Goal: Task Accomplishment & Management: Use online tool/utility

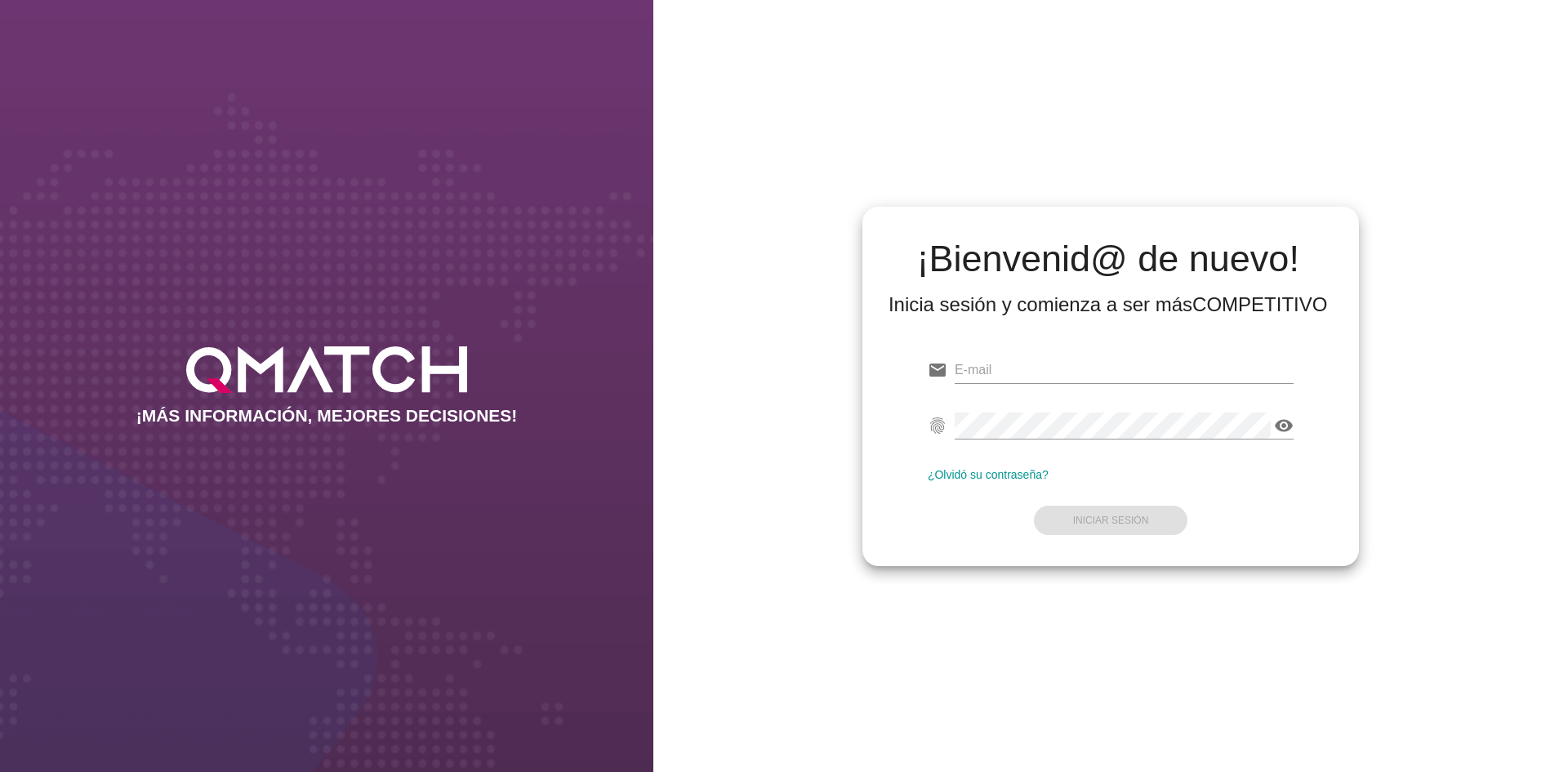
type input "[EMAIL_ADDRESS][DOMAIN_NAME]"
click at [1134, 514] on form "email [EMAIL_ADDRESS][DOMAIN_NAME] fingerprint visibility ¿Olvidó su contraseña…" at bounding box center [1110, 444] width 366 height 193
click at [1132, 524] on strong "Iniciar Sesión" at bounding box center [1110, 520] width 76 height 11
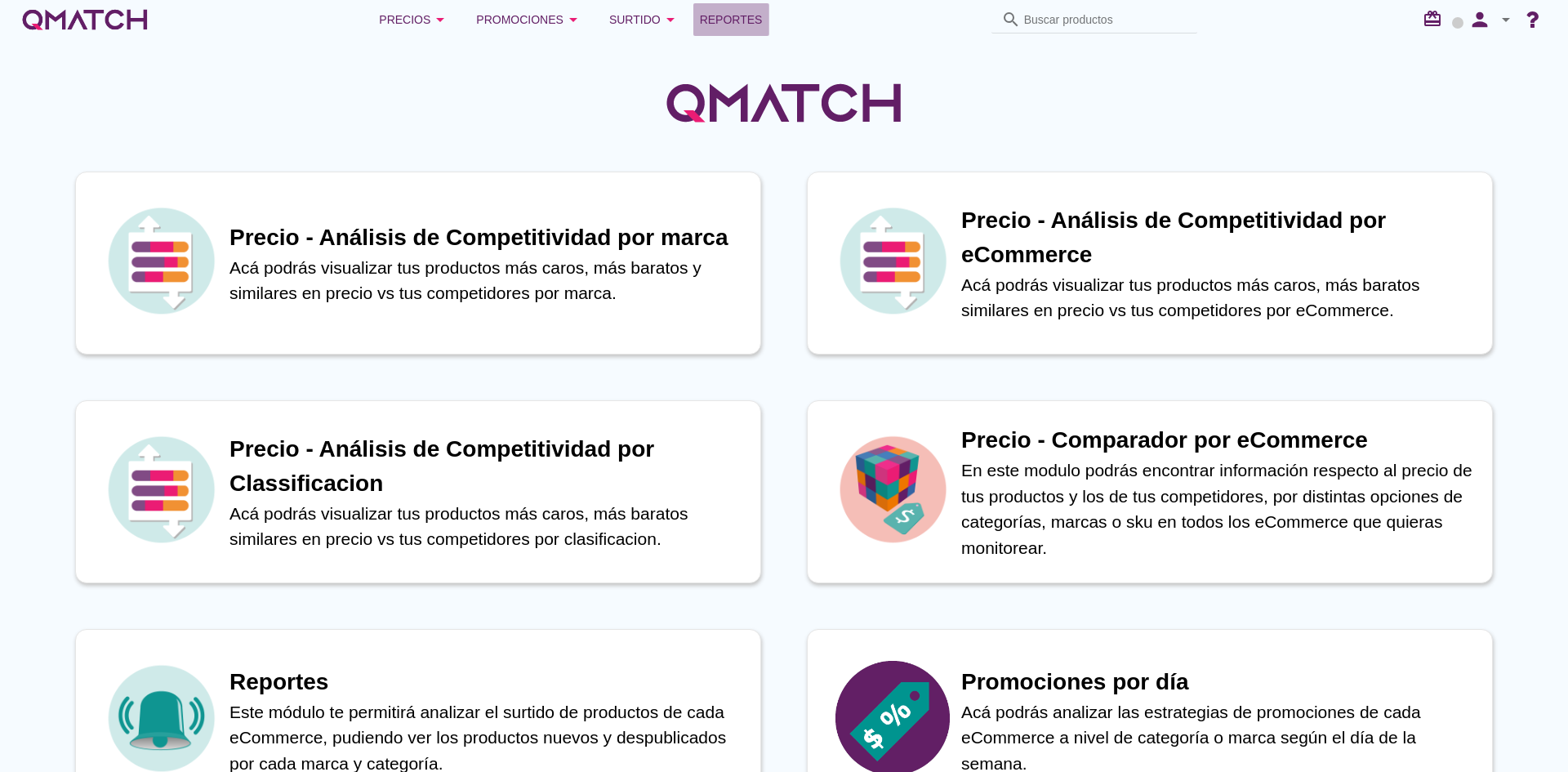
click at [743, 21] on span "Reportes" at bounding box center [732, 19] width 63 height 20
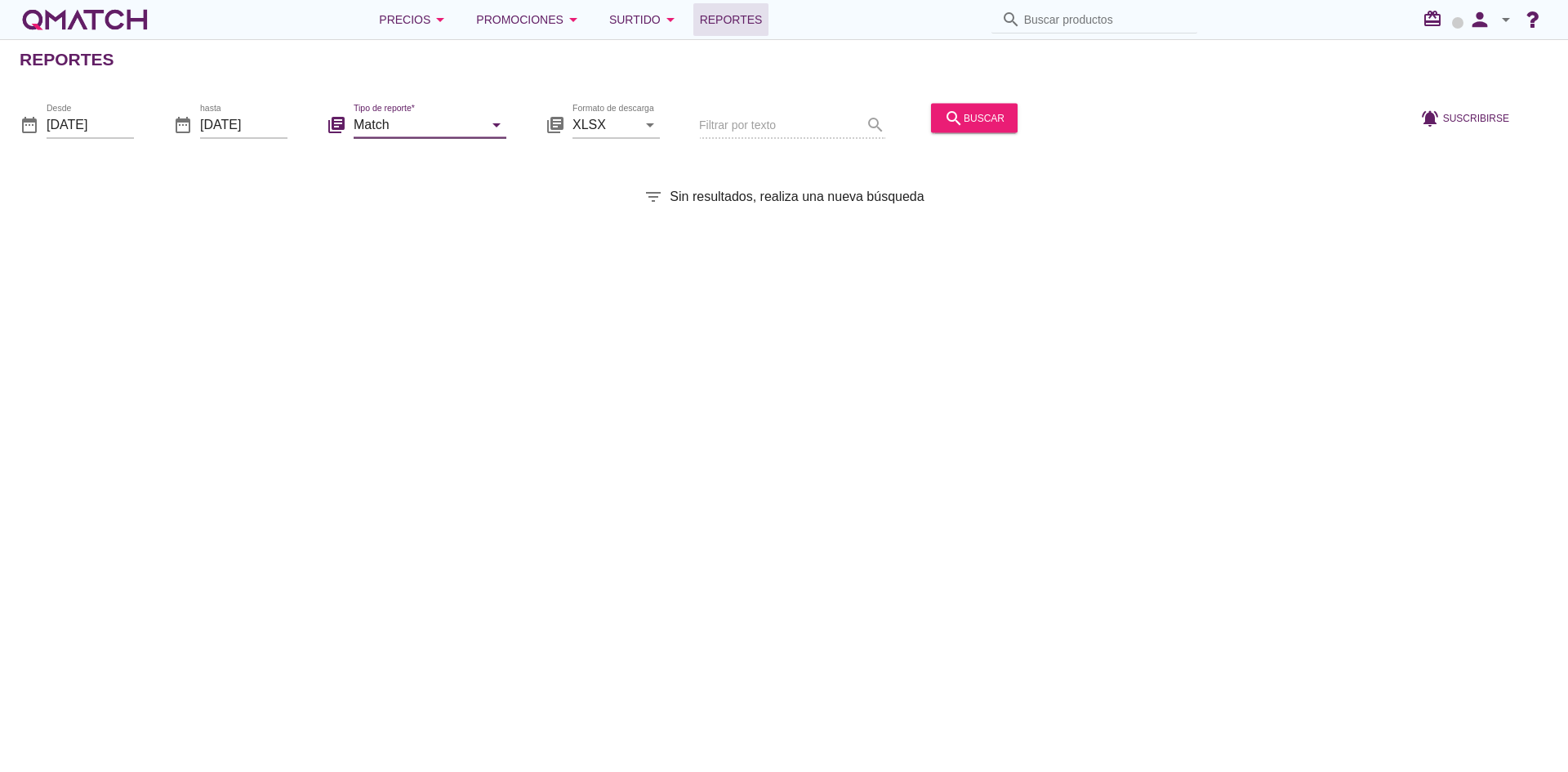
click at [448, 123] on input "Match" at bounding box center [418, 124] width 130 height 26
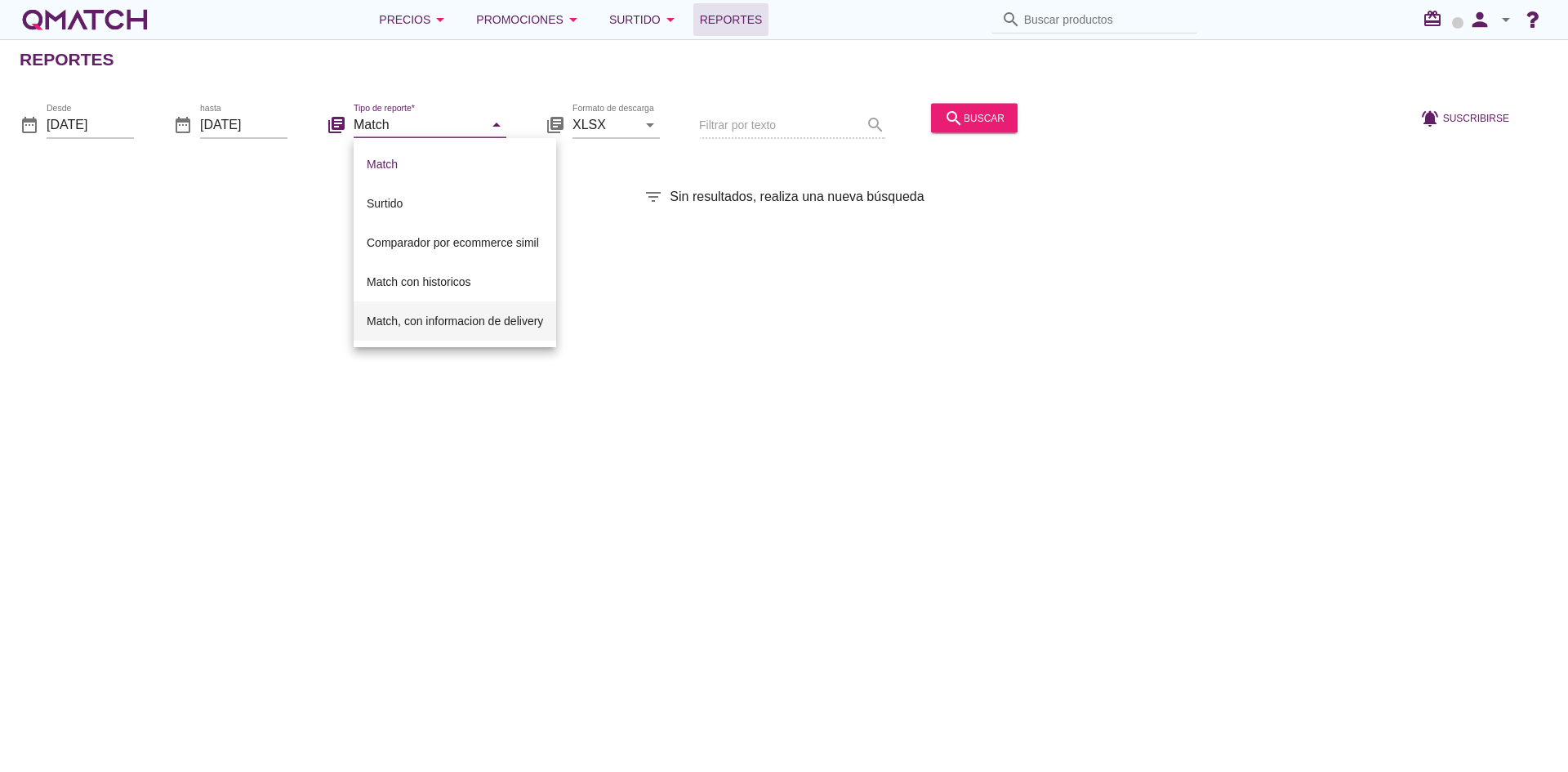
click at [402, 310] on div "Match, con informacion de delivery" at bounding box center [455, 321] width 177 height 39
type input "Match, con informacion de delivery"
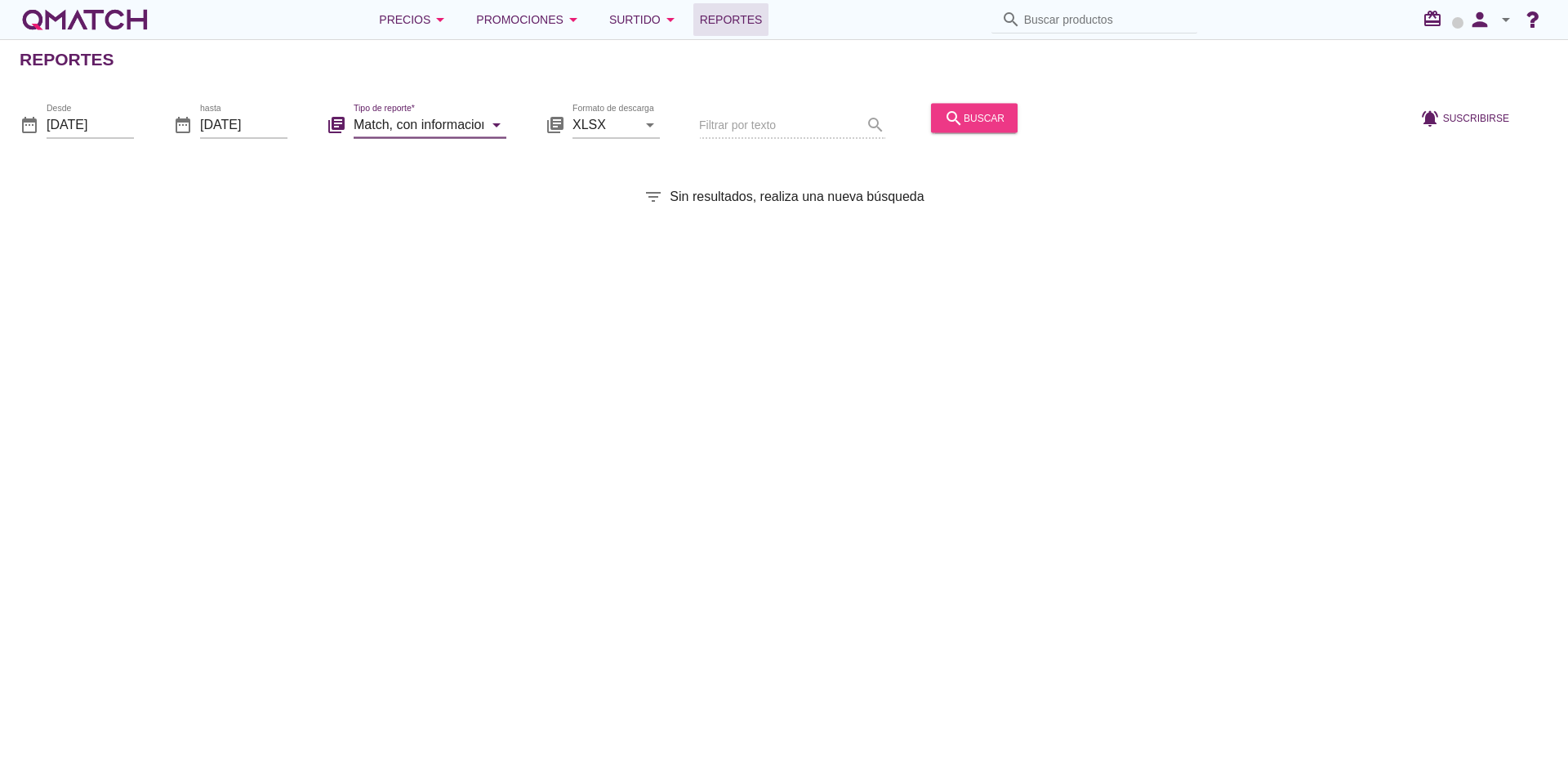
click at [956, 122] on icon "search" at bounding box center [953, 117] width 20 height 20
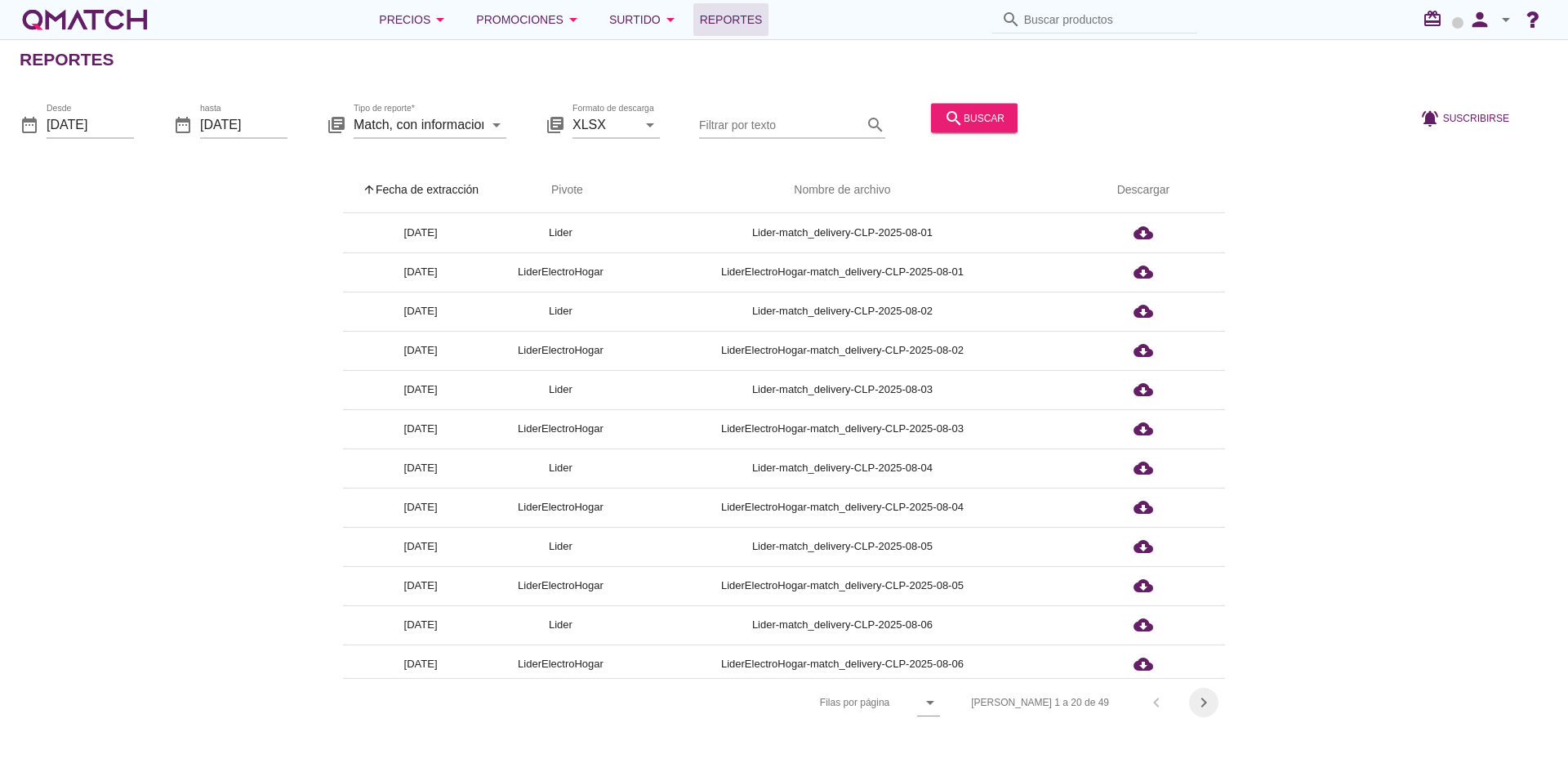
click at [1213, 711] on icon "chevron_right" at bounding box center [1204, 702] width 20 height 20
click at [1213, 711] on icon "chevron_right" at bounding box center [1204, 702] width 20 height 20
